Goal: Task Accomplishment & Management: Complete application form

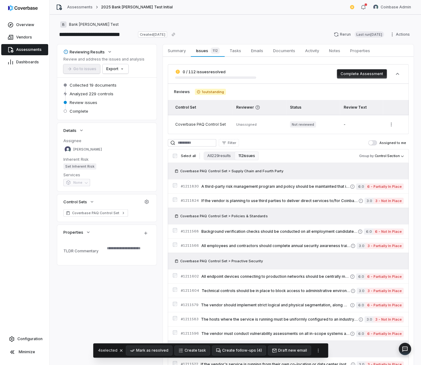
click at [140, 32] on span "Created [DATE]" at bounding box center [152, 34] width 29 height 6
click at [75, 8] on link "Assessments" at bounding box center [79, 7] width 25 height 5
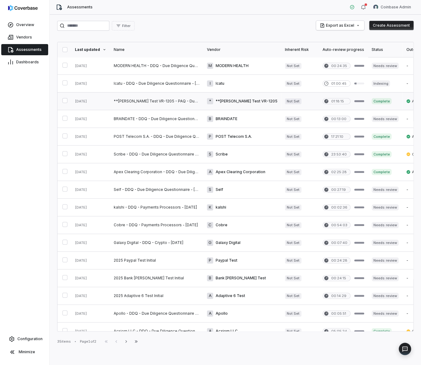
click at [156, 102] on link at bounding box center [156, 101] width 93 height 17
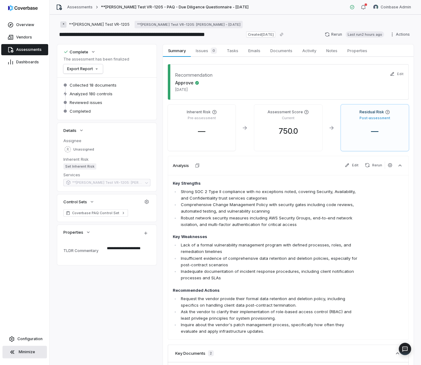
type textarea "*"
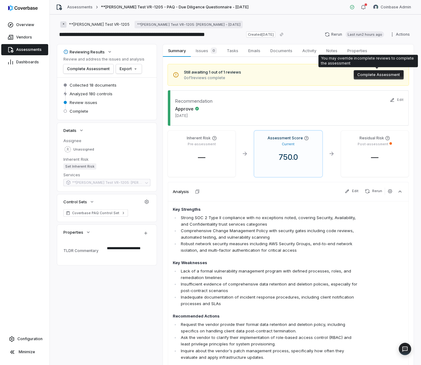
click at [365, 73] on button "Complete Assessment" at bounding box center [378, 74] width 50 height 9
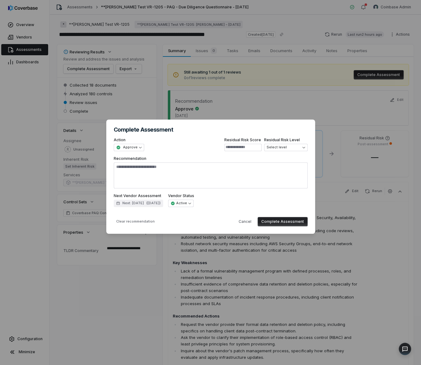
click at [277, 221] on button "Complete Assessment" at bounding box center [282, 221] width 50 height 9
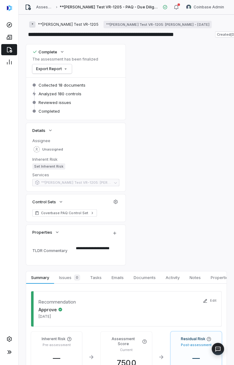
type textarea "*"
